Goal: Task Accomplishment & Management: Use online tool/utility

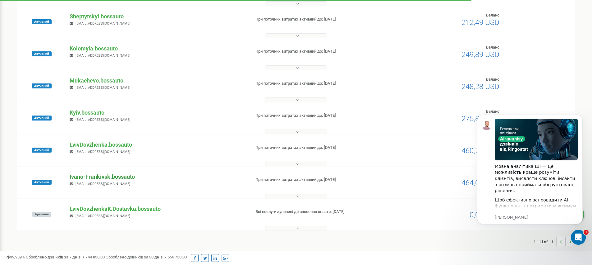
click at [91, 178] on p "Ivano-Frankivsk.bossauto" at bounding box center [158, 177] width 176 height 8
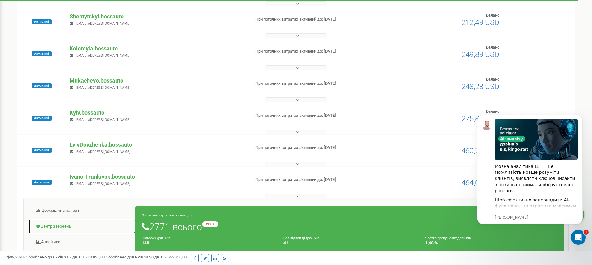
click at [59, 226] on link "Центр звернень" at bounding box center [82, 226] width 108 height 15
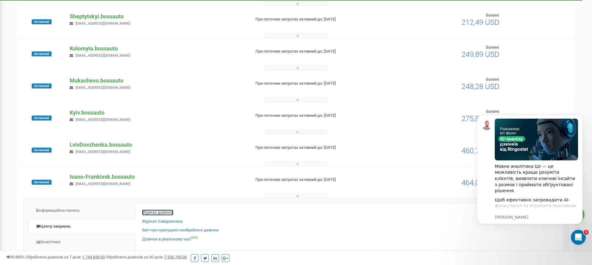
click at [158, 211] on link "Журнал дзвінків" at bounding box center [157, 212] width 31 height 6
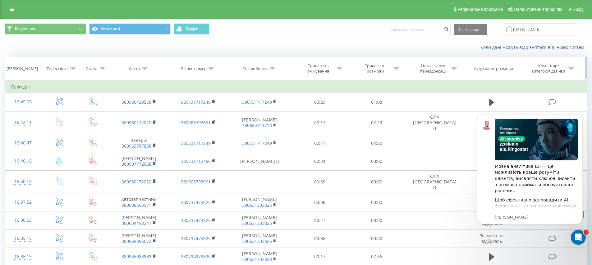
click at [145, 69] on icon at bounding box center [145, 68] width 6 height 3
click at [128, 114] on input "text" at bounding box center [139, 113] width 55 height 11
paste input "97 800 4767"
click at [125, 113] on input "97 800 4767" at bounding box center [139, 113] width 55 height 11
click at [119, 113] on input "97 8004767" at bounding box center [139, 113] width 55 height 11
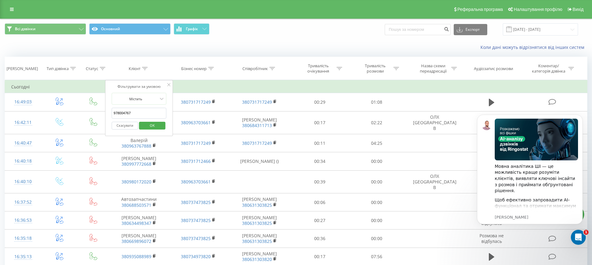
click at [155, 127] on span "OK" at bounding box center [152, 125] width 17 height 10
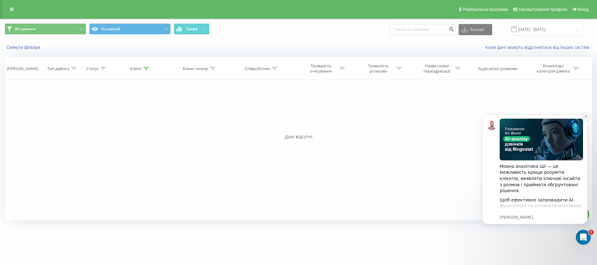
click at [586, 117] on icon "Dismiss notification" at bounding box center [585, 115] width 3 height 3
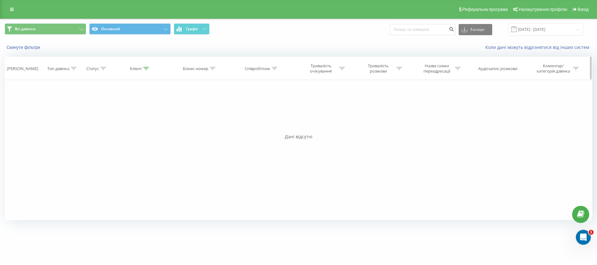
click at [146, 69] on icon at bounding box center [146, 68] width 6 height 3
drag, startPoint x: 139, startPoint y: 112, endPoint x: 46, endPoint y: 112, distance: 93.0
click at [47, 112] on div "Фільтрувати за умовою Дорівнює Введіть значення Скасувати OK Фільтрувати за умо…" at bounding box center [299, 150] width 588 height 140
paste input "50 870 4268"
click at [126, 113] on input "50 870 4268" at bounding box center [140, 113] width 55 height 11
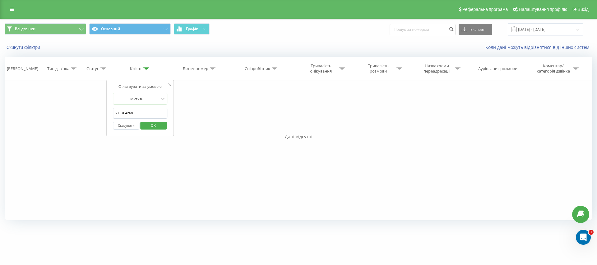
click at [120, 112] on input "50 8704268" at bounding box center [140, 113] width 55 height 11
type input "508704268"
click at [163, 127] on button "OK" at bounding box center [153, 126] width 26 height 8
